Goal: Information Seeking & Learning: Find specific fact

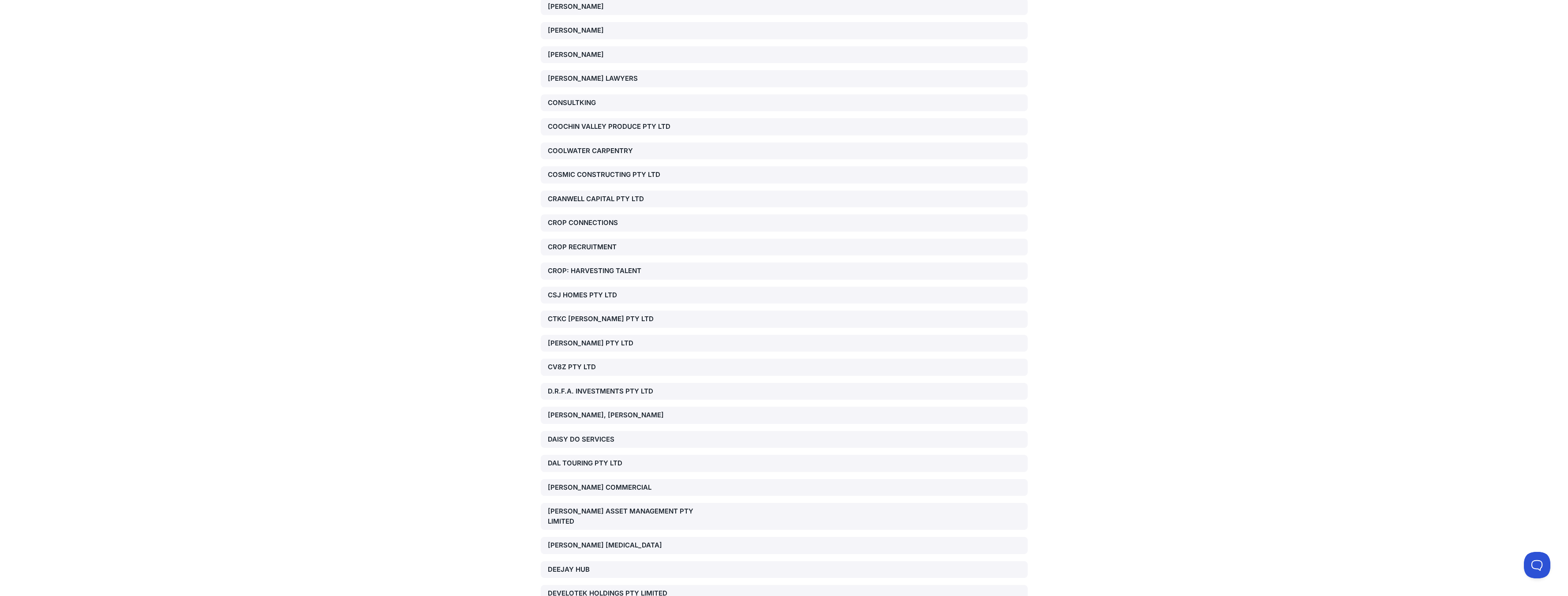
scroll to position [3345, 0]
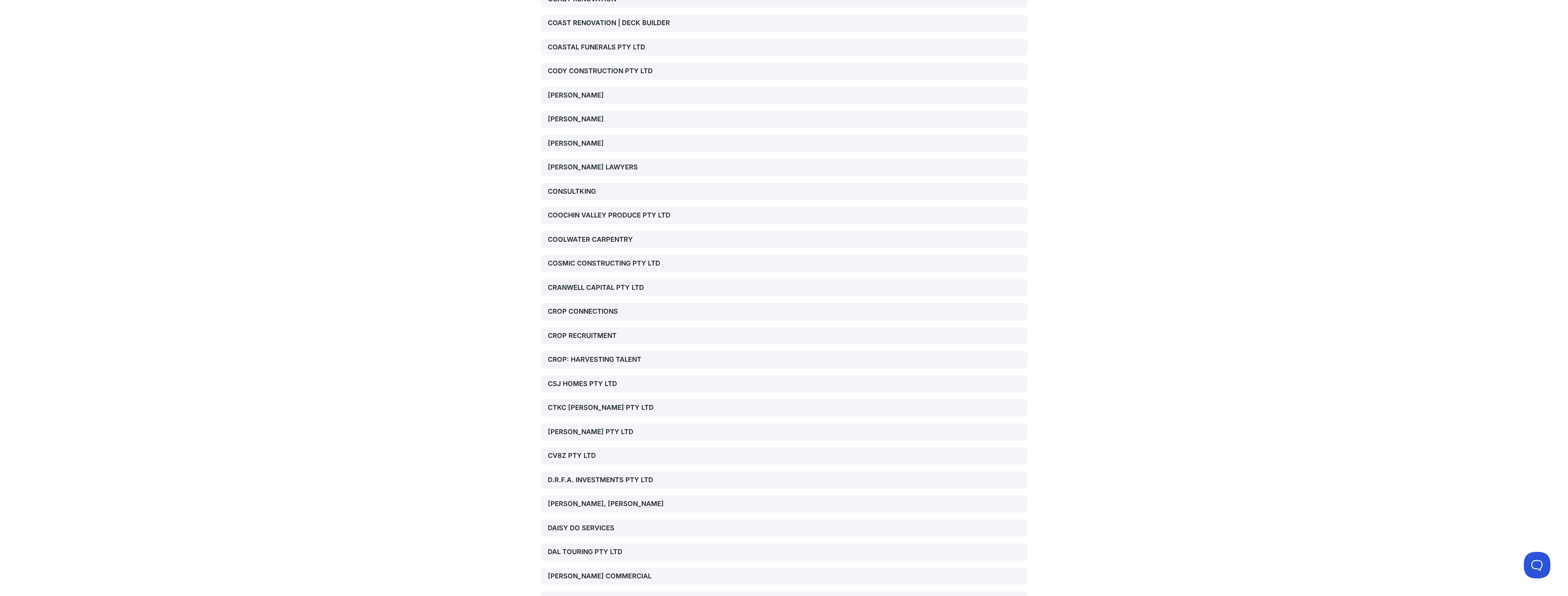
click at [576, 451] on div "CV8Z PTY LTD" at bounding box center [625, 456] width 155 height 10
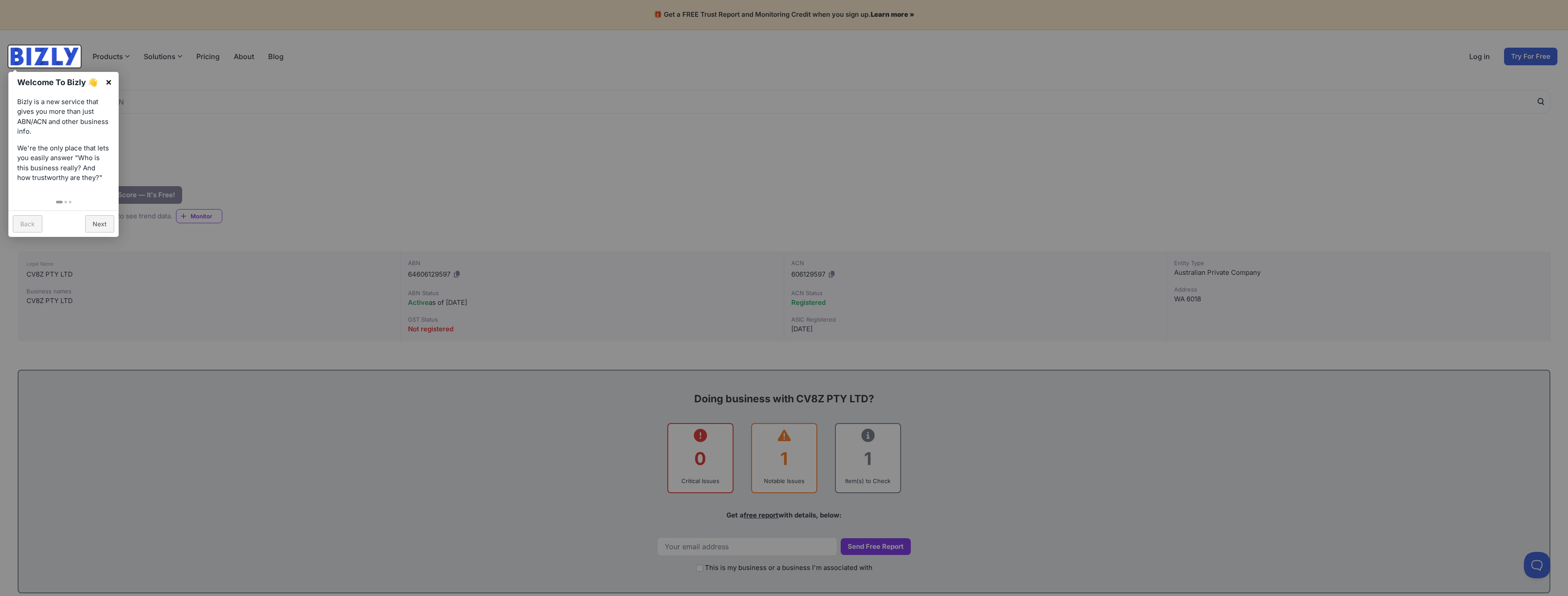
click at [108, 82] on link "×" at bounding box center [108, 82] width 20 height 20
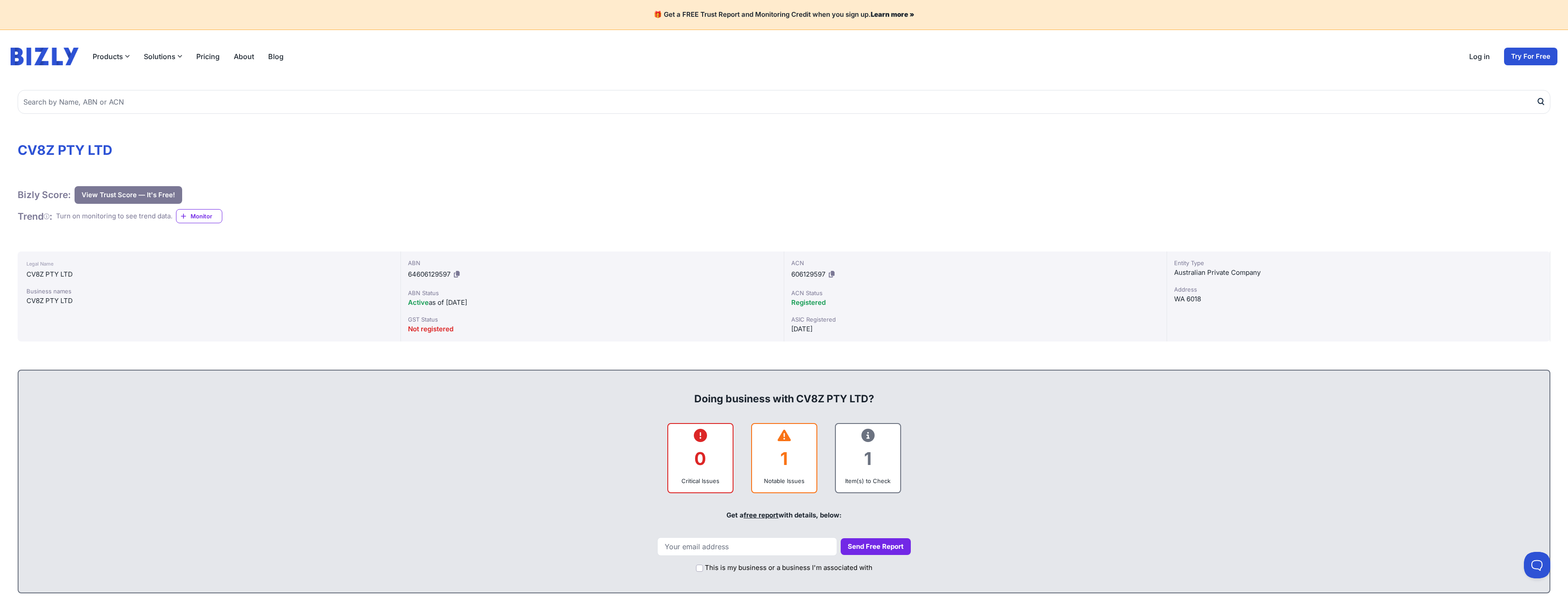
click at [833, 272] on icon at bounding box center [832, 274] width 6 height 7
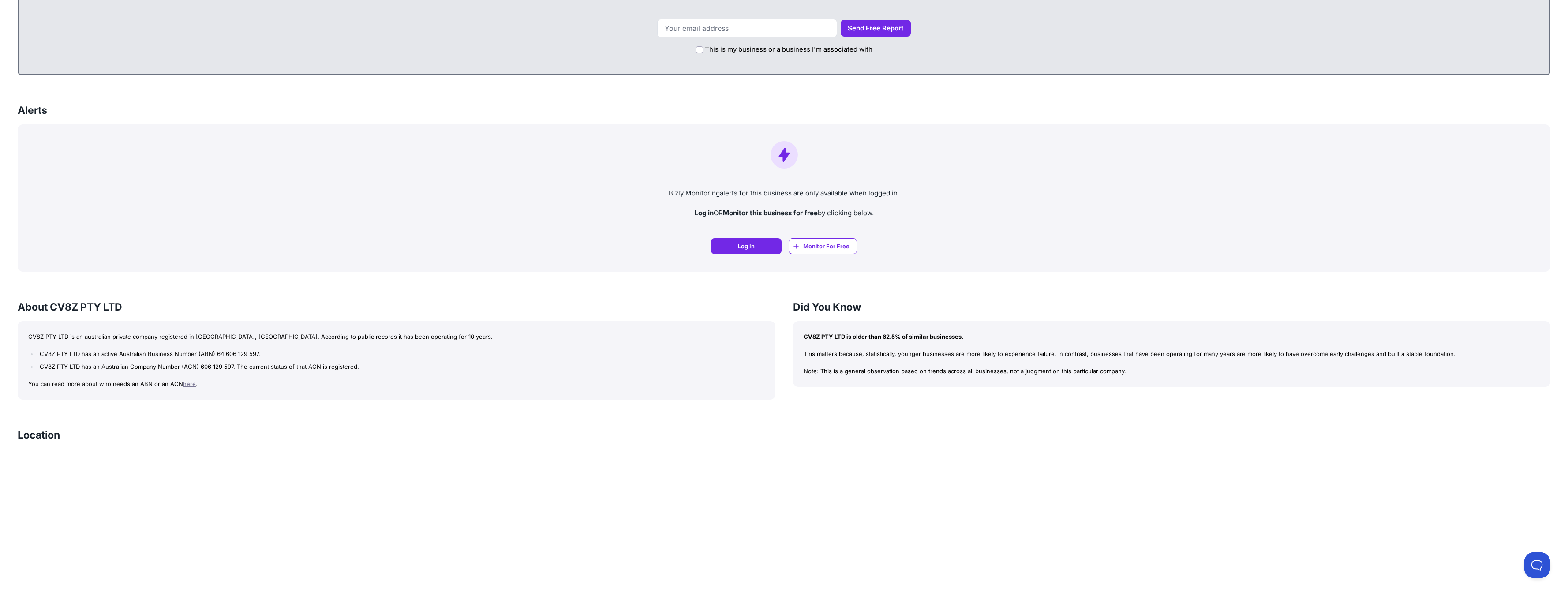
scroll to position [559, 0]
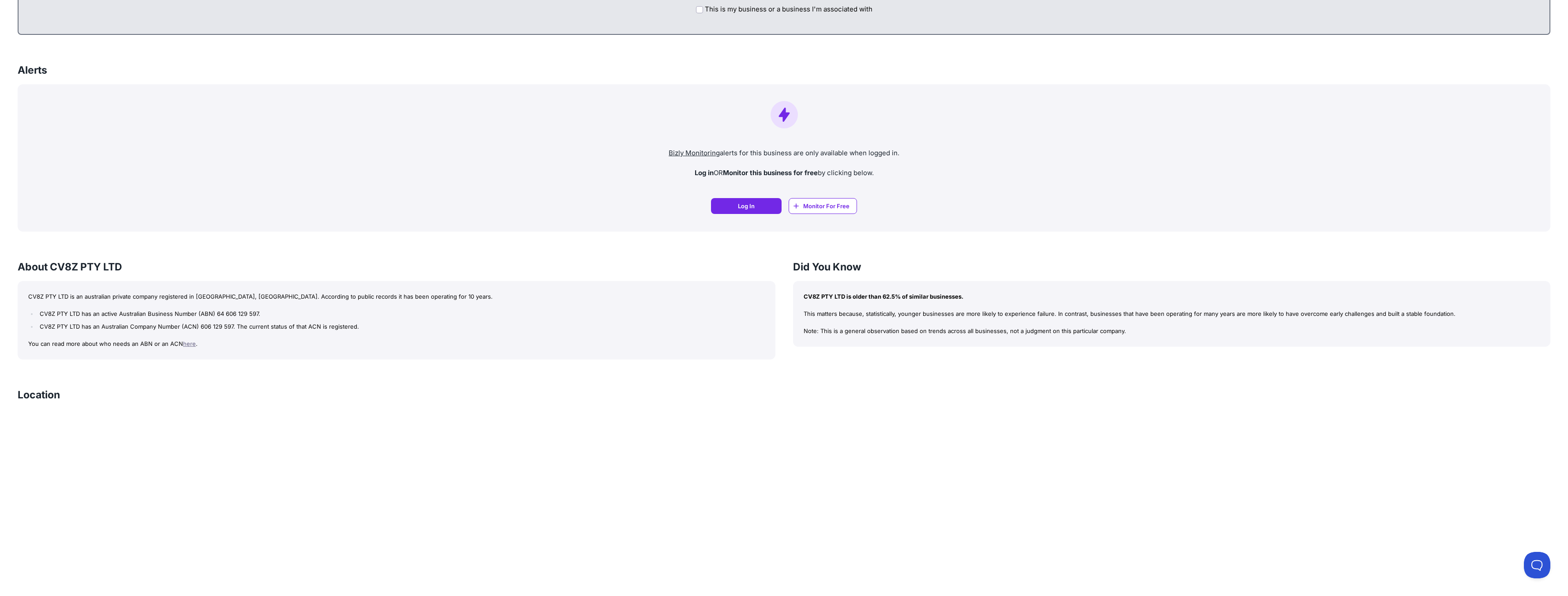
drag, startPoint x: 199, startPoint y: 324, endPoint x: 232, endPoint y: 327, distance: 33.1
click at [232, 327] on li "CV8Z PTY LTD has an Australian Company Number (ACN) 606 129 597. The current st…" at bounding box center [401, 327] width 727 height 10
drag, startPoint x: 232, startPoint y: 327, endPoint x: 226, endPoint y: 327, distance: 6.0
click at [188, 345] on link "here" at bounding box center [189, 344] width 13 height 7
